Goal: Information Seeking & Learning: Learn about a topic

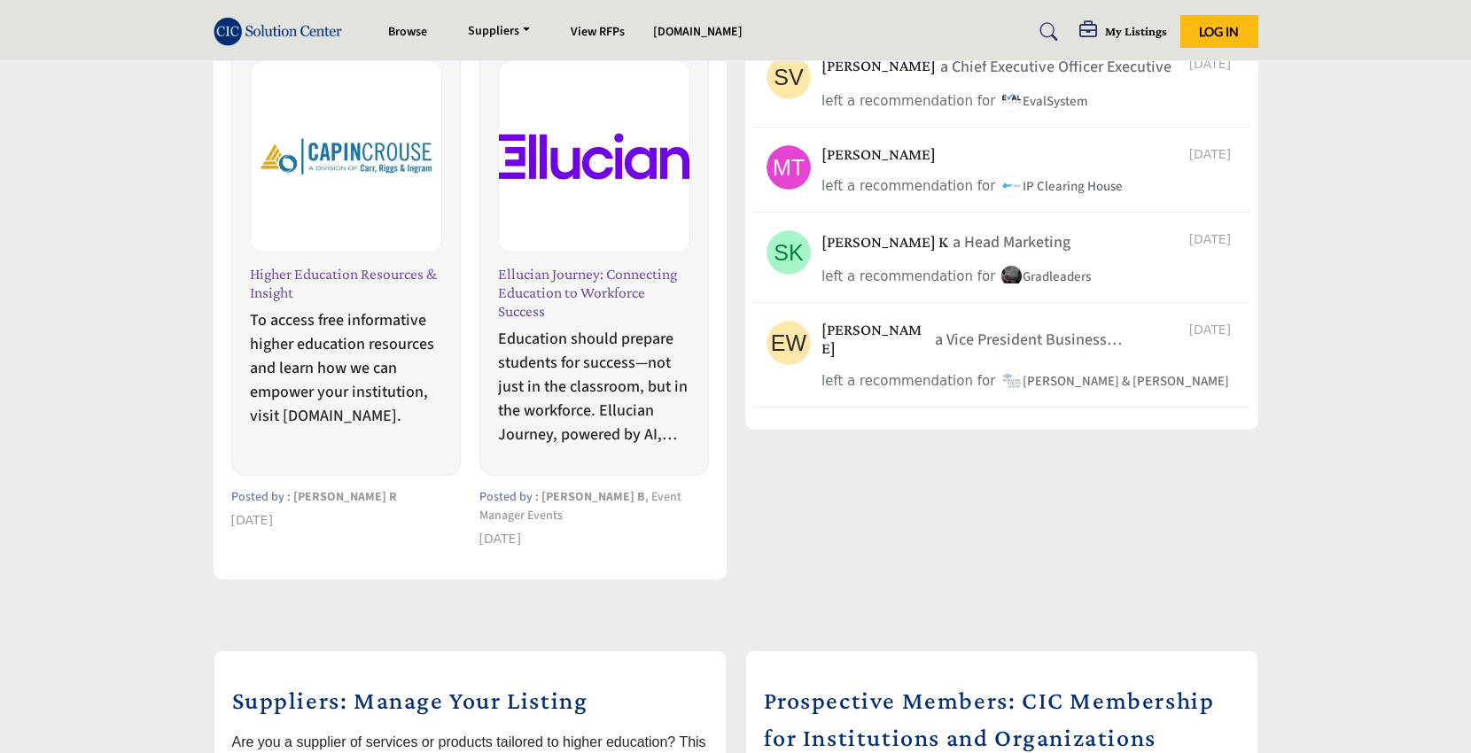
scroll to position [673, 0]
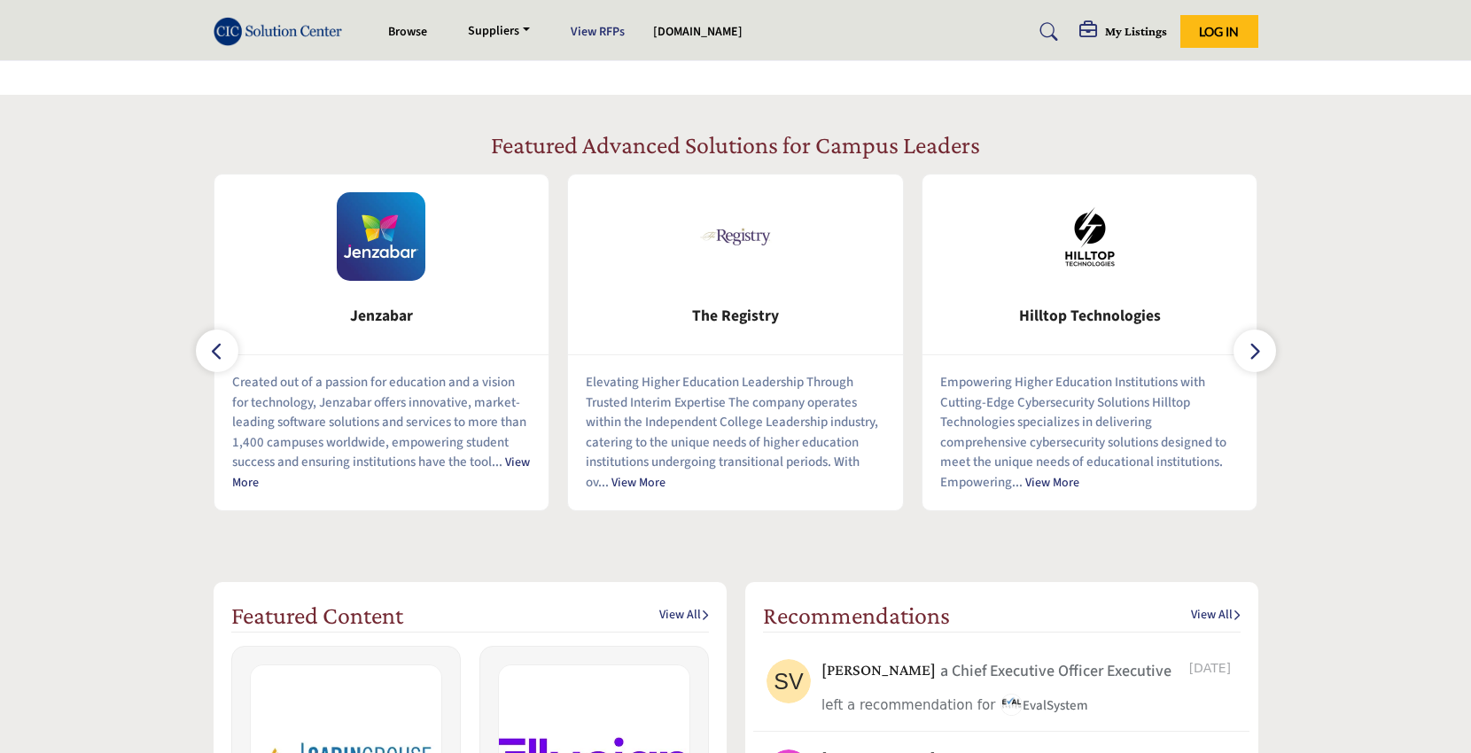
click at [600, 27] on link "View RFPs" at bounding box center [598, 32] width 54 height 18
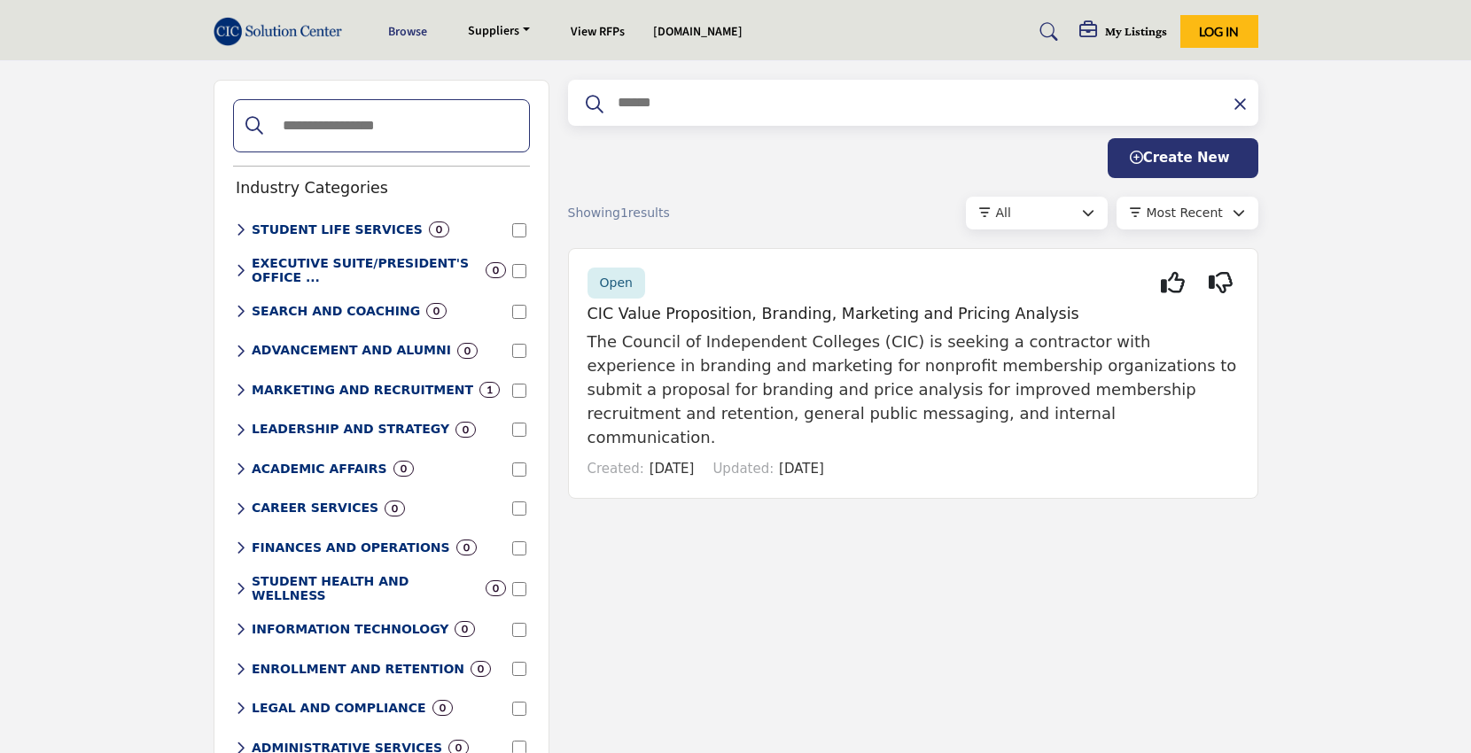
click at [409, 29] on link "Browse" at bounding box center [407, 32] width 39 height 18
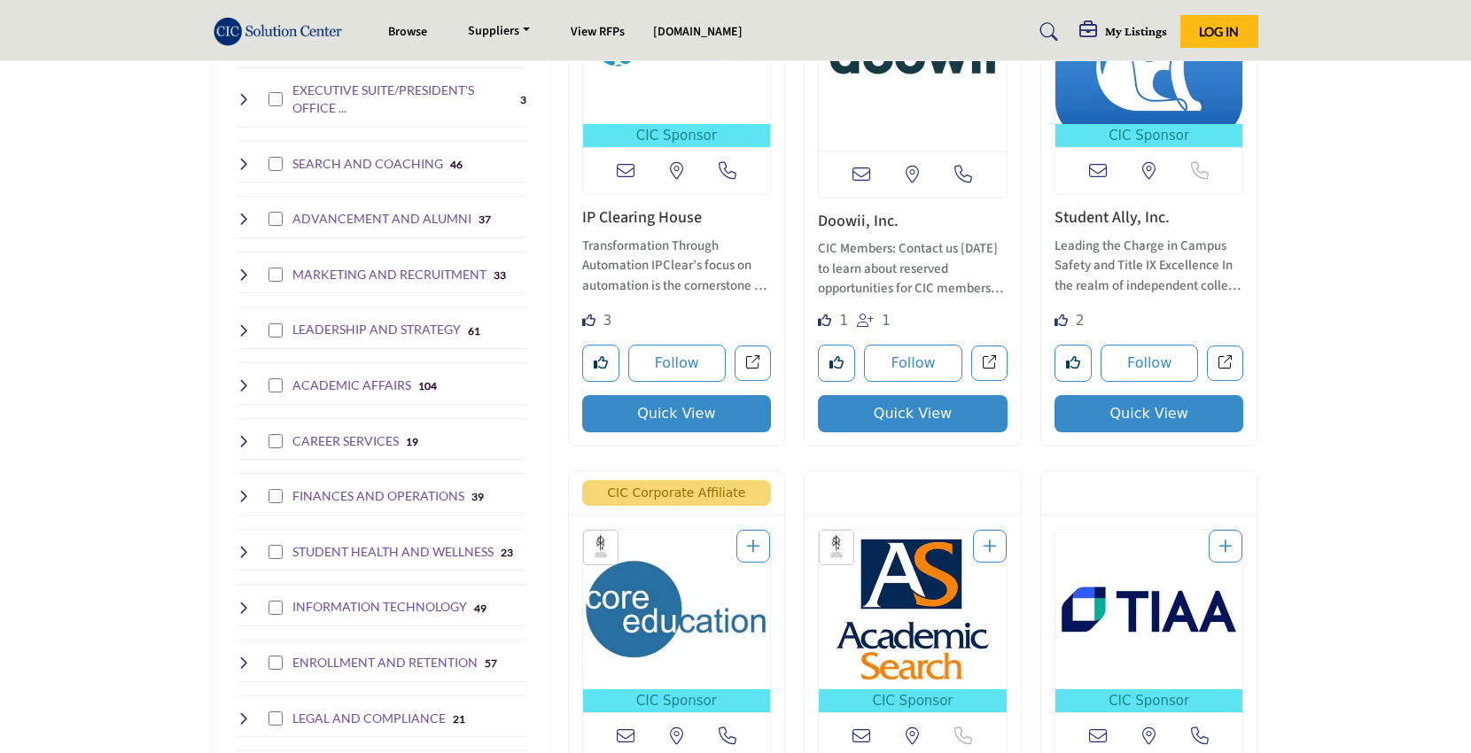
scroll to position [525, 0]
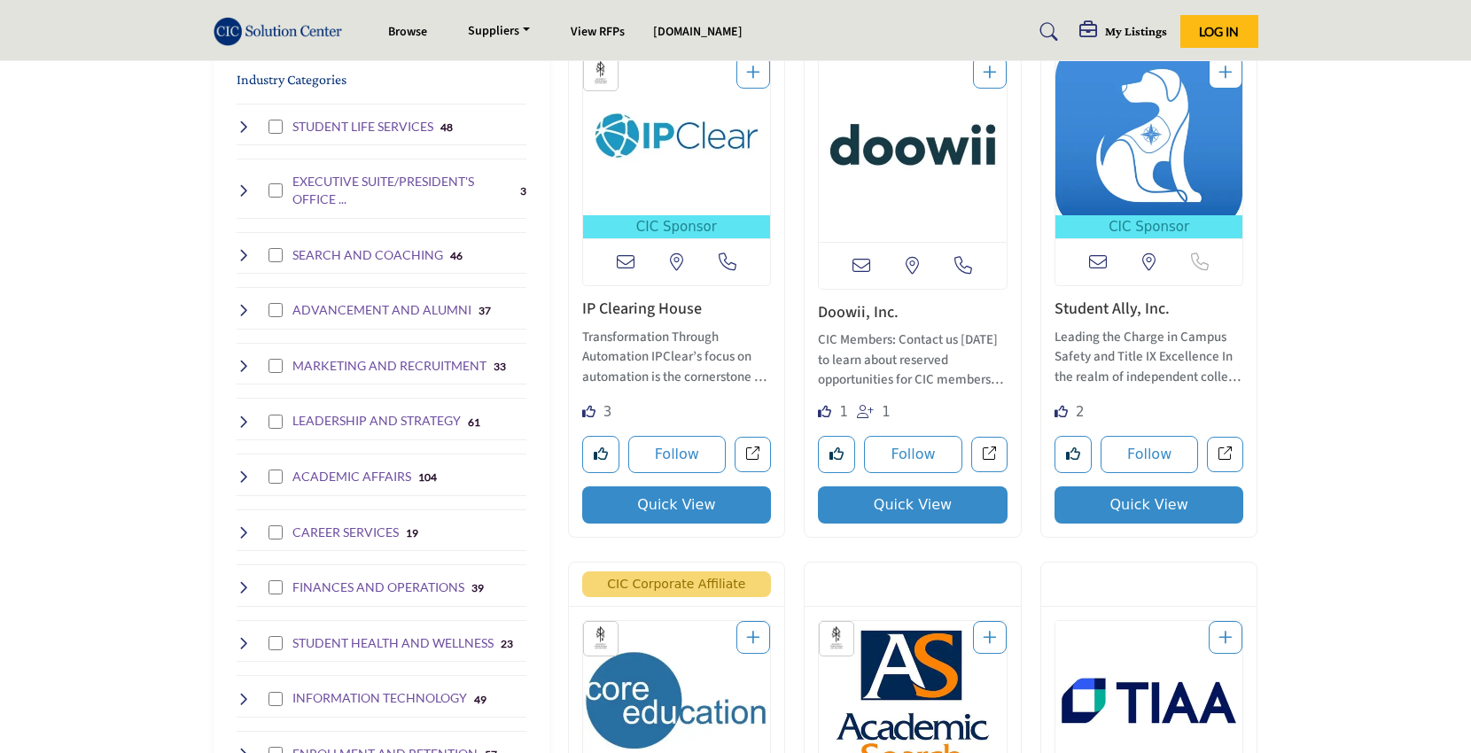
click at [1109, 342] on p "Leading the Charge in Campus Safety and Title IX Excellence In the realm of ind…" at bounding box center [1150, 358] width 190 height 60
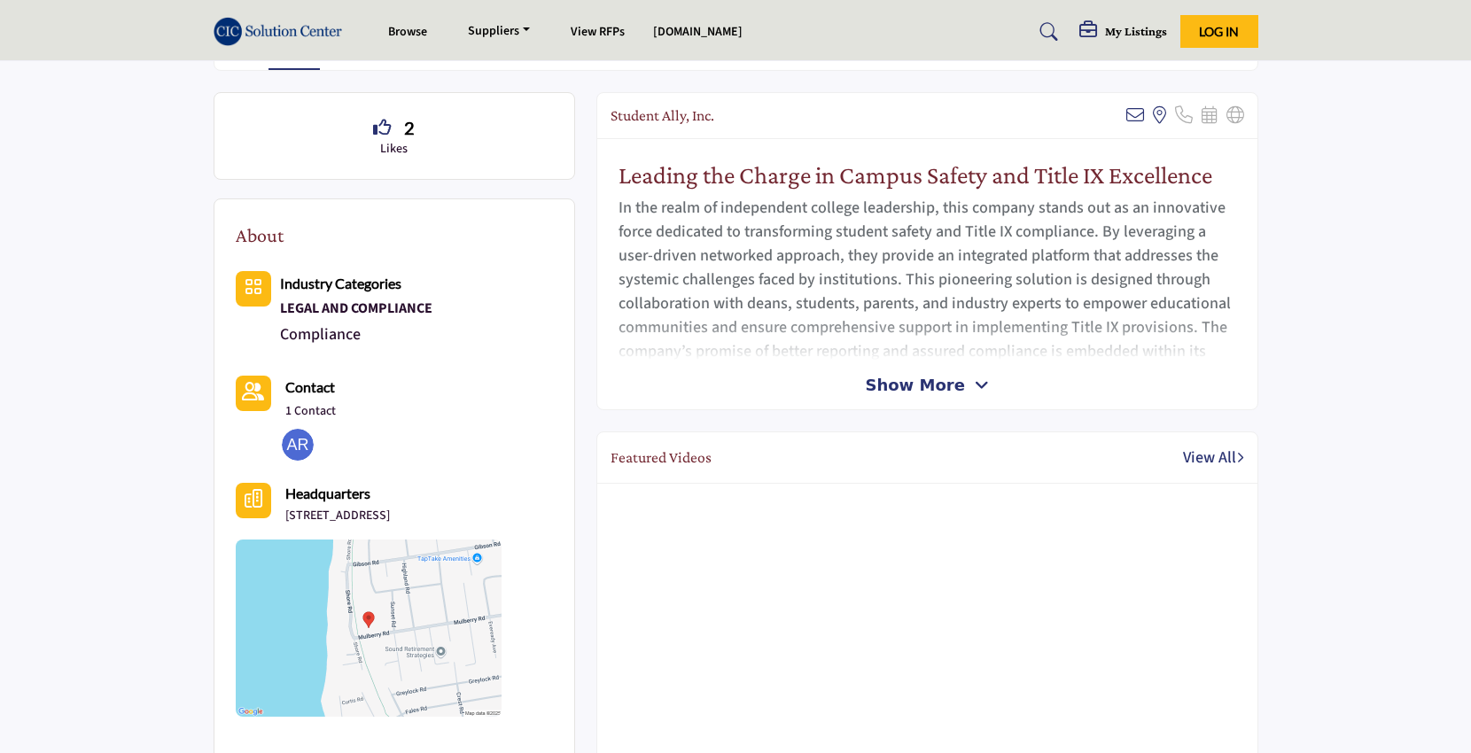
scroll to position [418, 0]
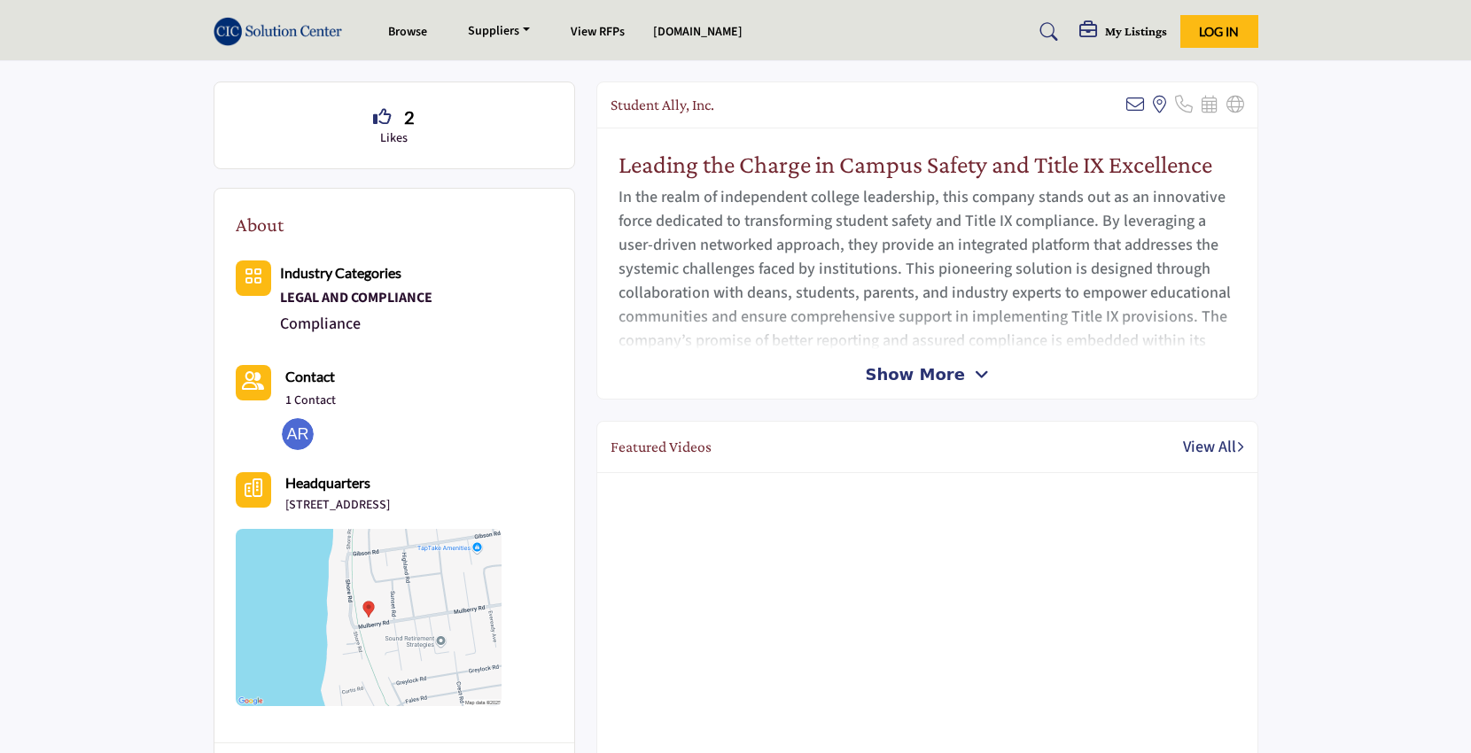
click at [975, 373] on icon at bounding box center [982, 375] width 14 height 16
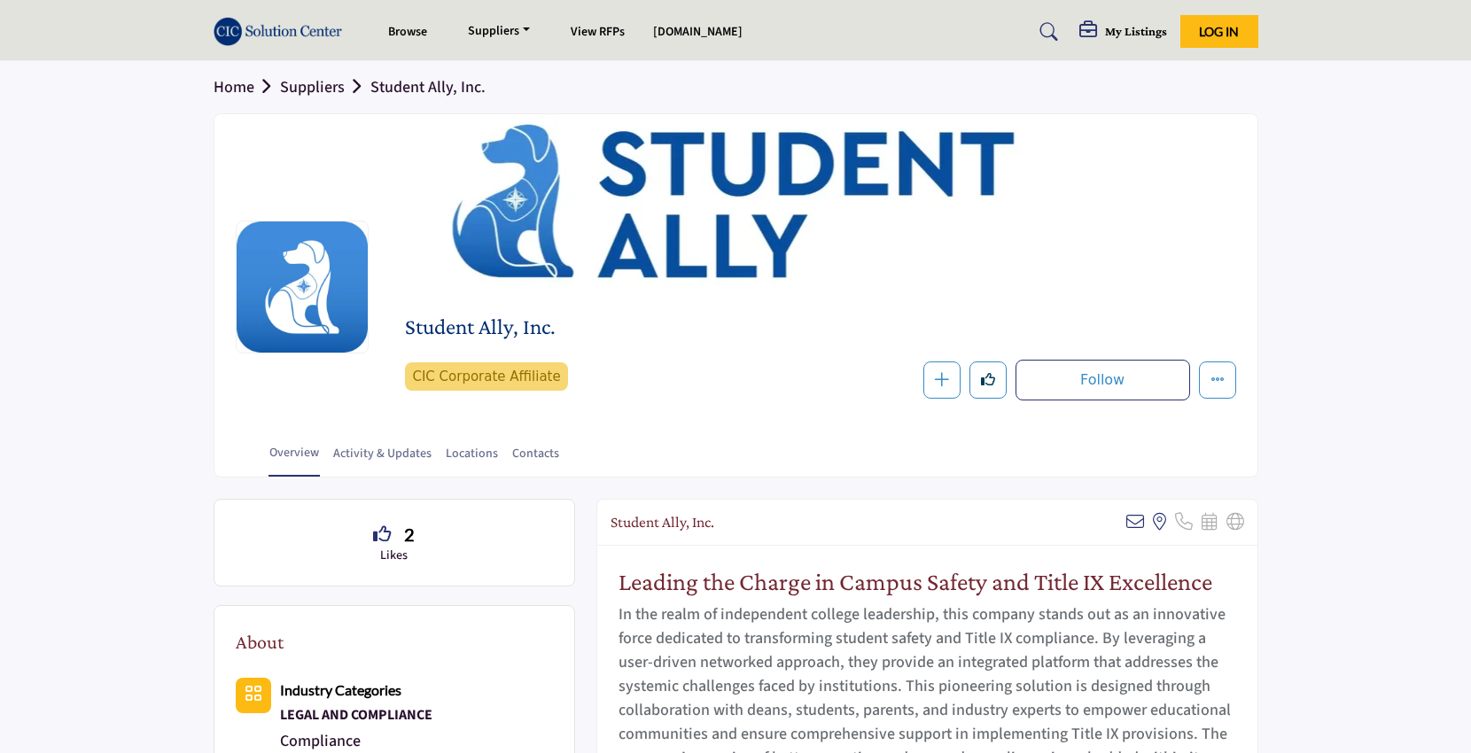
scroll to position [0, 0]
